Goal: Transaction & Acquisition: Download file/media

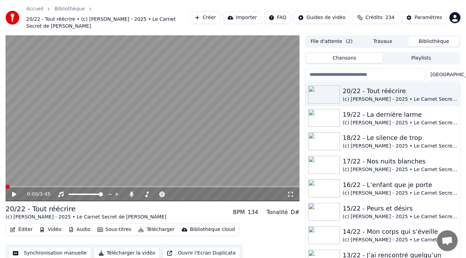
click at [201, 105] on video at bounding box center [153, 118] width 294 height 166
click at [79, 224] on button "Audio" at bounding box center [80, 229] width 28 height 10
click at [51, 69] on video at bounding box center [153, 118] width 294 height 166
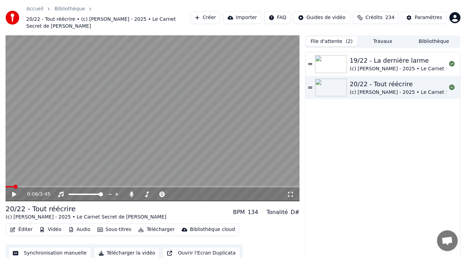
click at [351, 36] on button "File d'attente ( 2 )" at bounding box center [331, 41] width 51 height 10
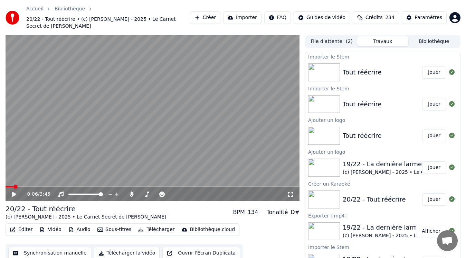
click at [391, 36] on button "Travaux" at bounding box center [382, 41] width 51 height 10
click at [140, 75] on video at bounding box center [153, 118] width 294 height 166
click at [67, 121] on video at bounding box center [153, 118] width 294 height 166
click at [6, 184] on span at bounding box center [8, 186] width 4 height 4
click at [54, 138] on video at bounding box center [153, 118] width 294 height 166
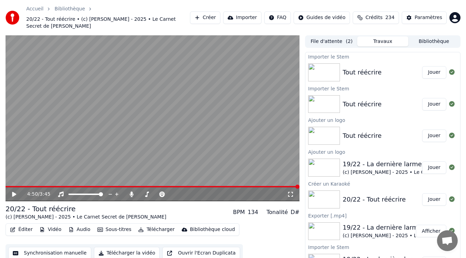
click at [131, 111] on video at bounding box center [153, 118] width 294 height 166
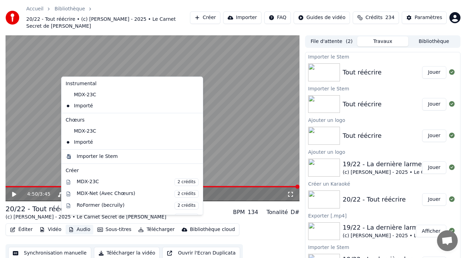
click at [74, 224] on button "Audio" at bounding box center [80, 229] width 28 height 10
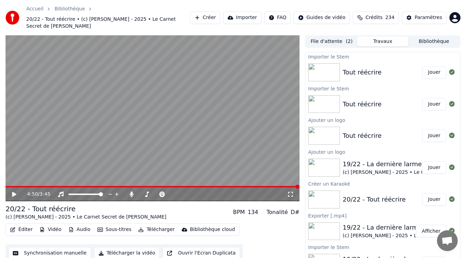
click at [153, 223] on div "Éditer Vidéo Audio Sous-titres Télécharger Bibliothèque cloud" at bounding box center [123, 229] width 234 height 12
click at [152, 224] on button "Télécharger" at bounding box center [157, 229] width 42 height 10
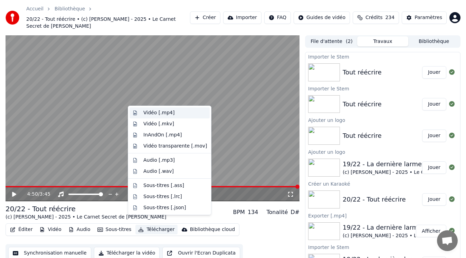
click at [166, 116] on div "Vidéo [.mp4]" at bounding box center [170, 112] width 80 height 11
